Goal: Transaction & Acquisition: Purchase product/service

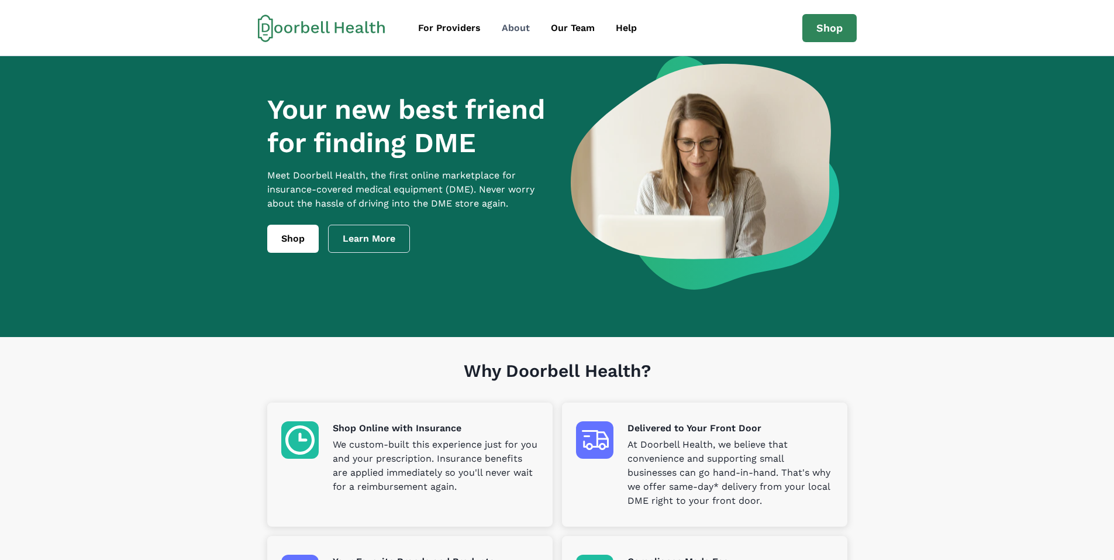
click at [508, 30] on div "About" at bounding box center [516, 28] width 28 height 14
click at [510, 27] on div "About" at bounding box center [516, 28] width 28 height 14
click at [634, 32] on div "Help" at bounding box center [626, 28] width 21 height 14
click at [634, 27] on link "Help" at bounding box center [626, 27] width 40 height 23
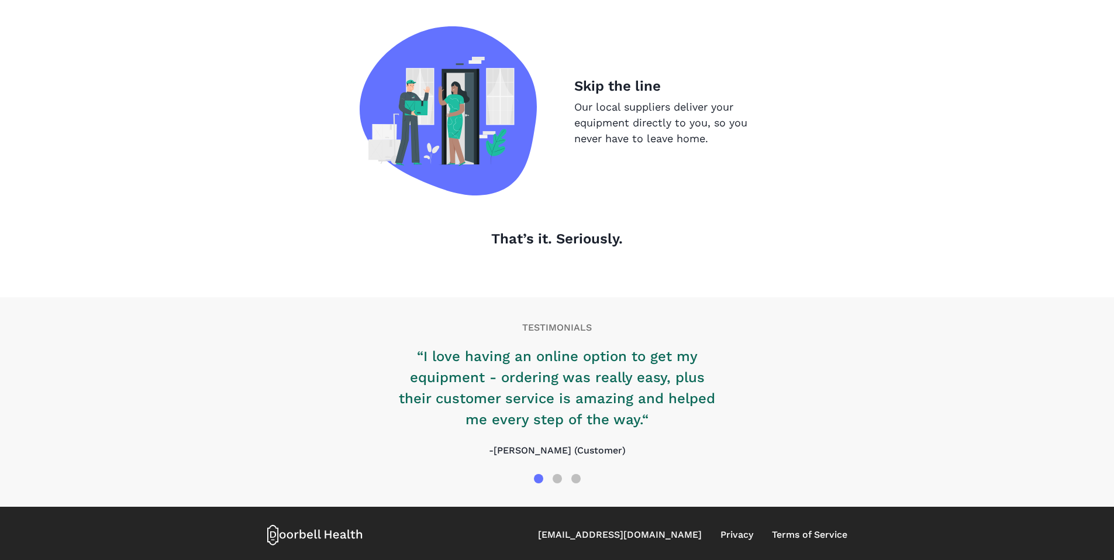
scroll to position [1161, 0]
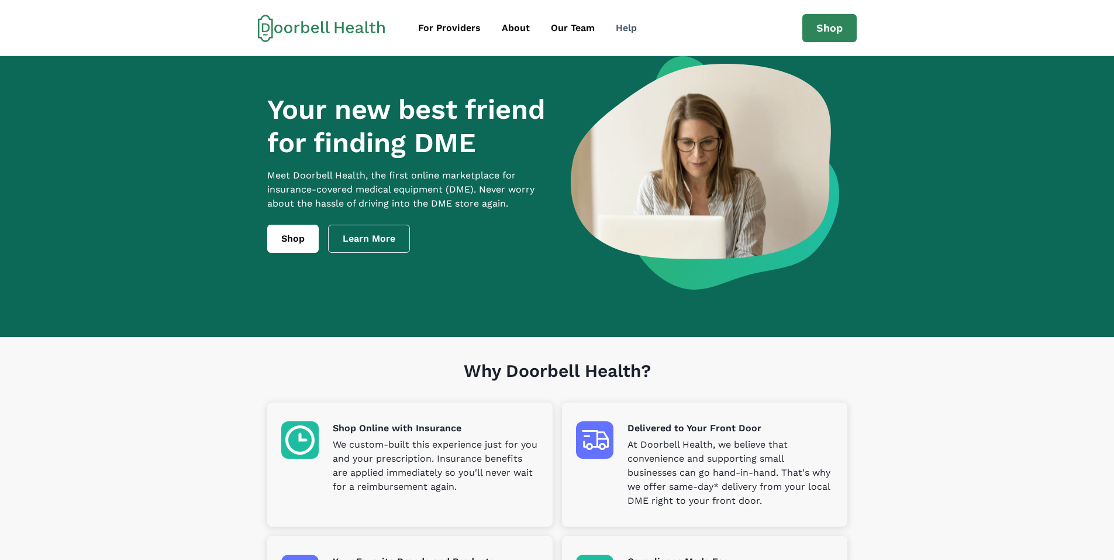
click at [626, 27] on div "Help" at bounding box center [626, 28] width 21 height 14
click at [844, 33] on link "Shop" at bounding box center [829, 28] width 54 height 28
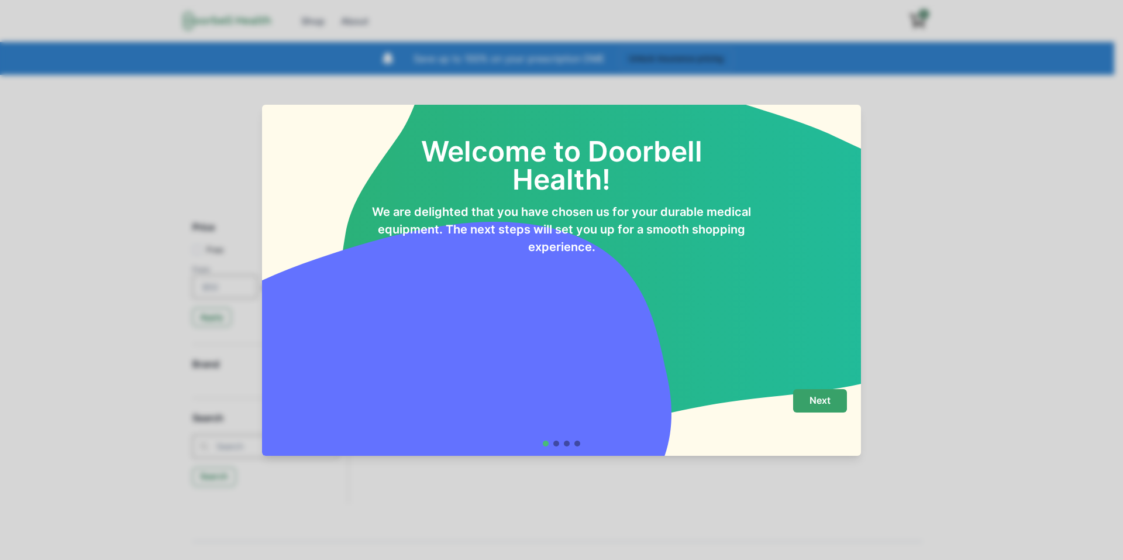
click at [827, 404] on p "Next" at bounding box center [819, 400] width 21 height 11
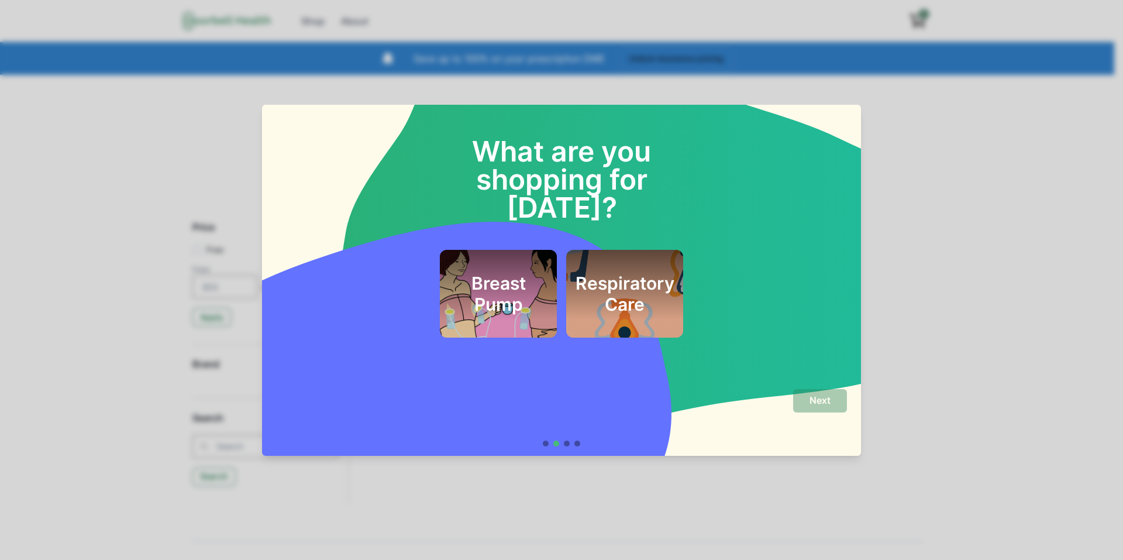
click at [606, 487] on div "What are you shopping for [DATE]? Breast Pump Respiratory Care Next" at bounding box center [561, 280] width 1123 height 560
click at [1030, 200] on div "What are you shopping for [DATE]? Breast Pump Respiratory Care Next" at bounding box center [561, 280] width 1123 height 560
click at [127, 69] on div "What are you shopping for [DATE]? Breast Pump Respiratory Care Next" at bounding box center [561, 280] width 1123 height 560
